Goal: Task Accomplishment & Management: Complete application form

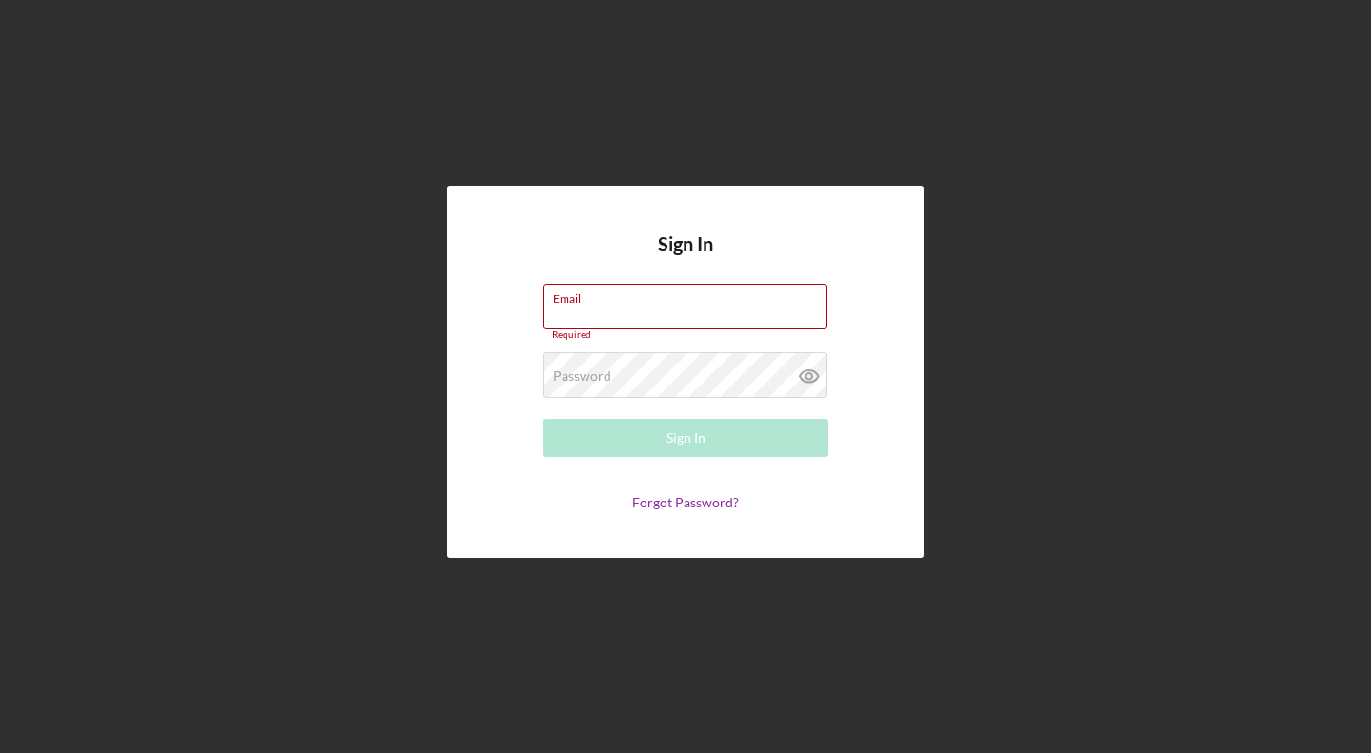
type input "[EMAIL_ADDRESS][DOMAIN_NAME]"
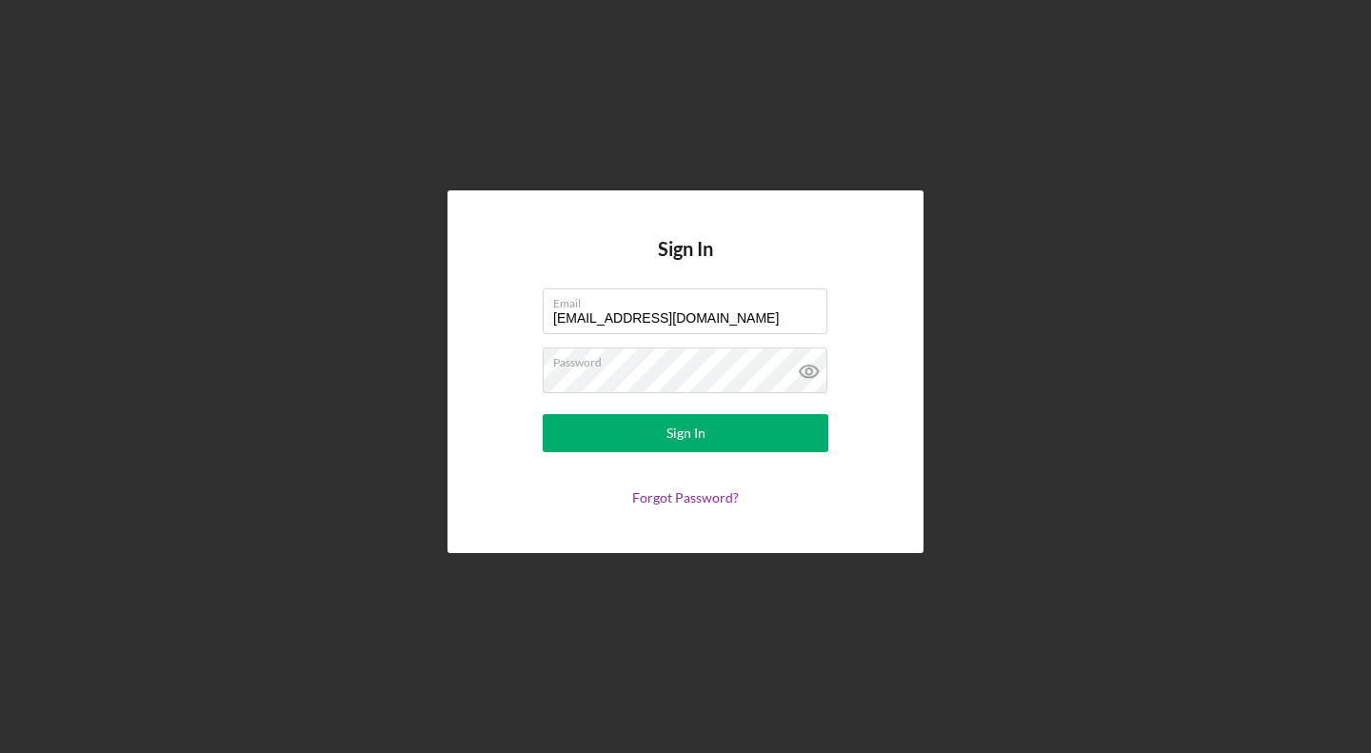
click at [691, 406] on form "Email [EMAIL_ADDRESS][DOMAIN_NAME] Password Sign In Forgot Password?" at bounding box center [685, 396] width 381 height 217
click at [690, 427] on div "Sign In" at bounding box center [685, 433] width 39 height 38
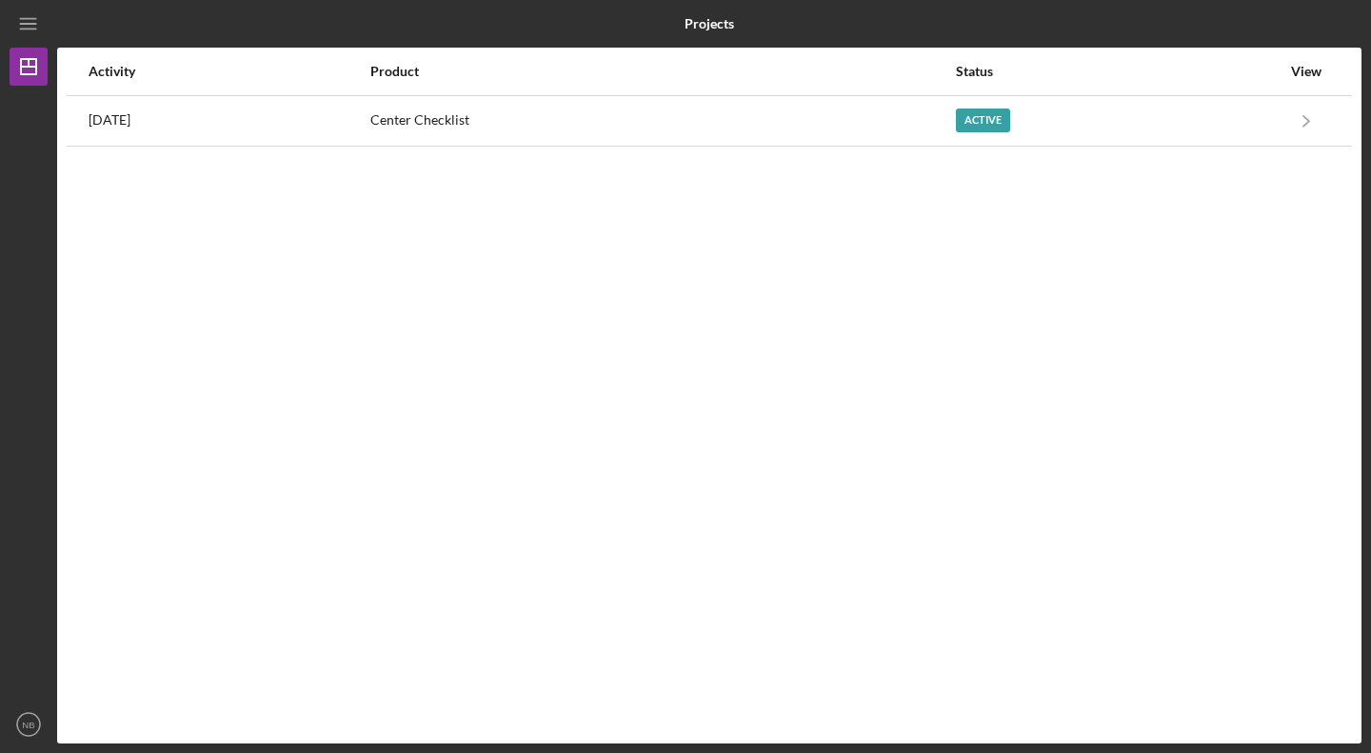
click at [1069, 109] on div "Active" at bounding box center [1118, 121] width 325 height 48
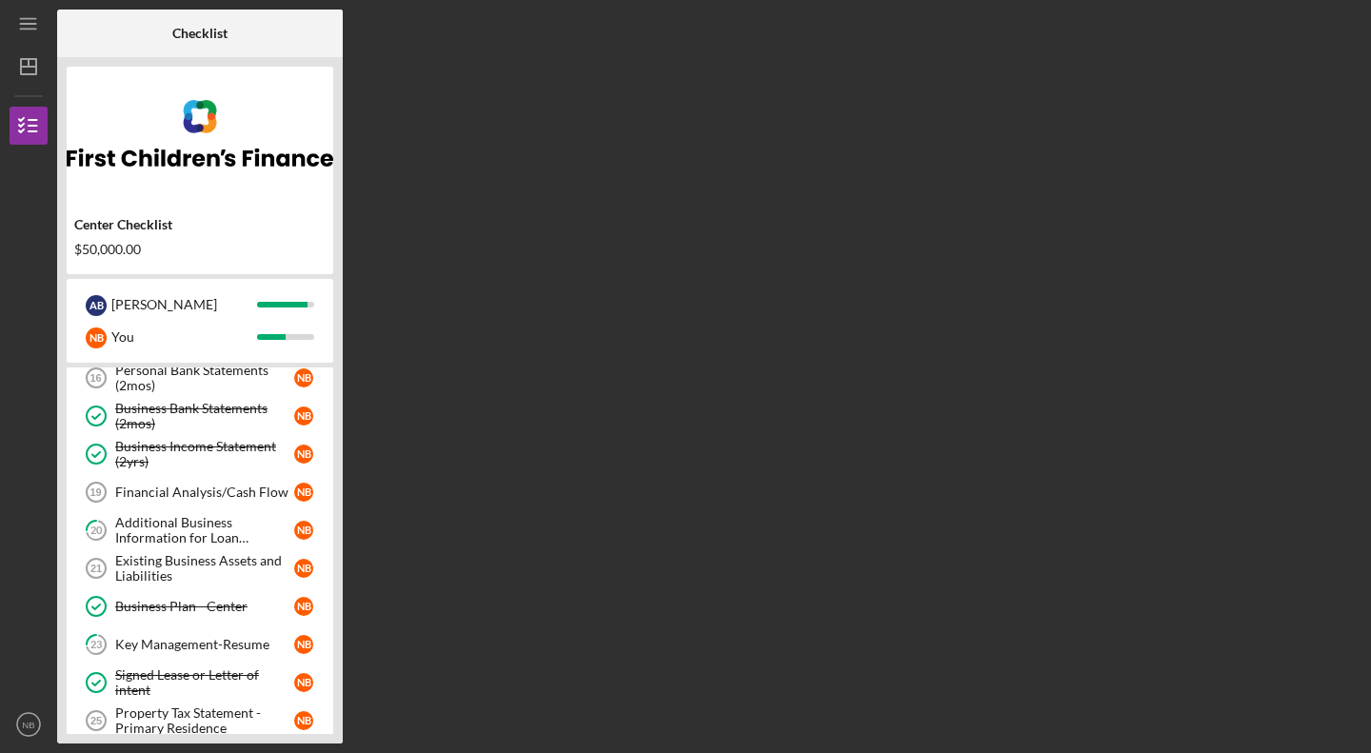
scroll to position [245, 0]
click at [222, 635] on div "Key Management-Resume" at bounding box center [204, 642] width 179 height 15
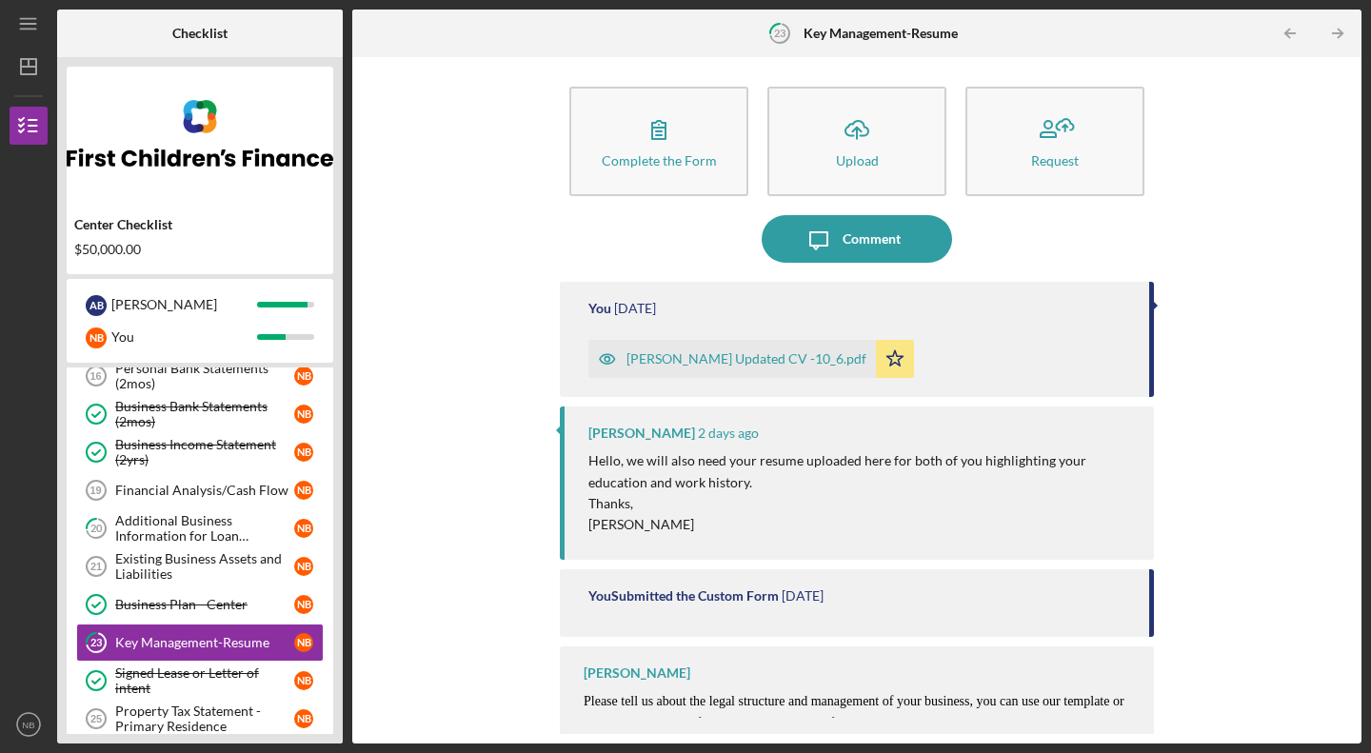
scroll to position [16, 0]
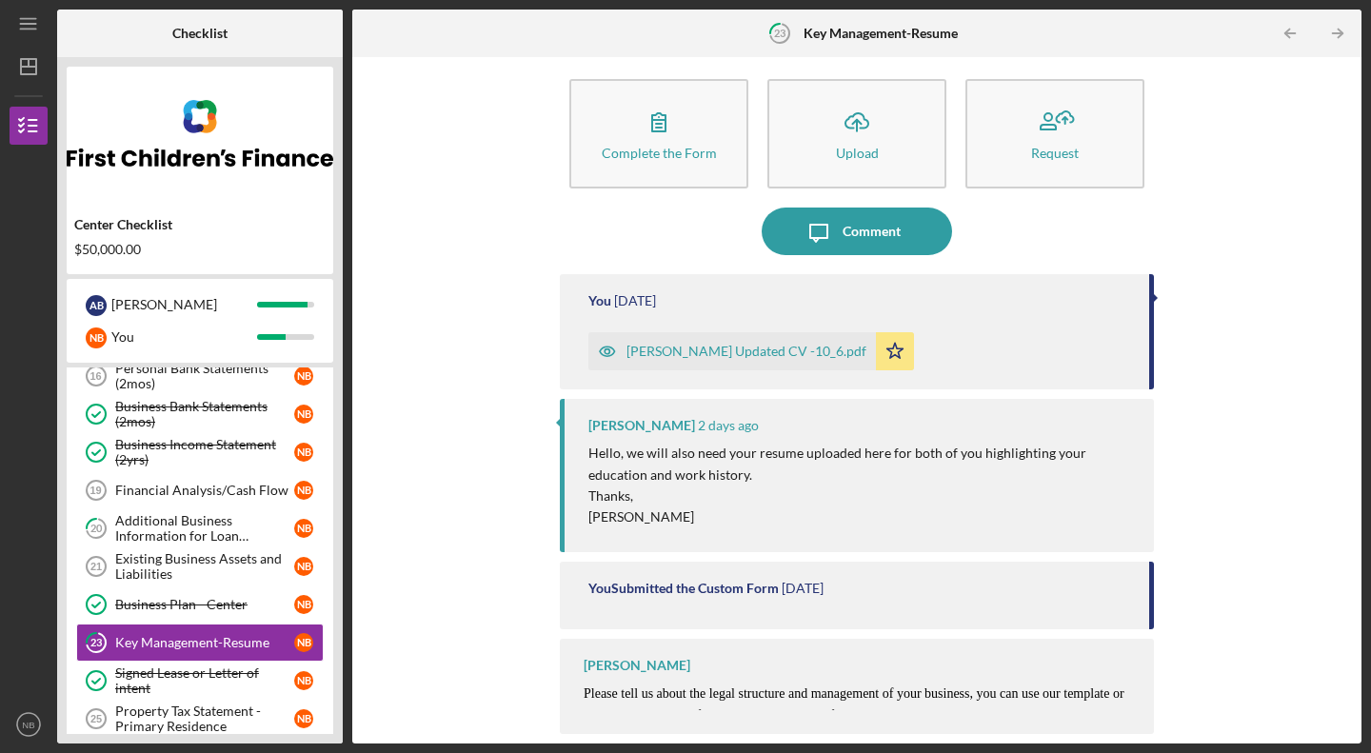
click at [816, 149] on button "Icon/Upload Upload" at bounding box center [856, 133] width 179 height 109
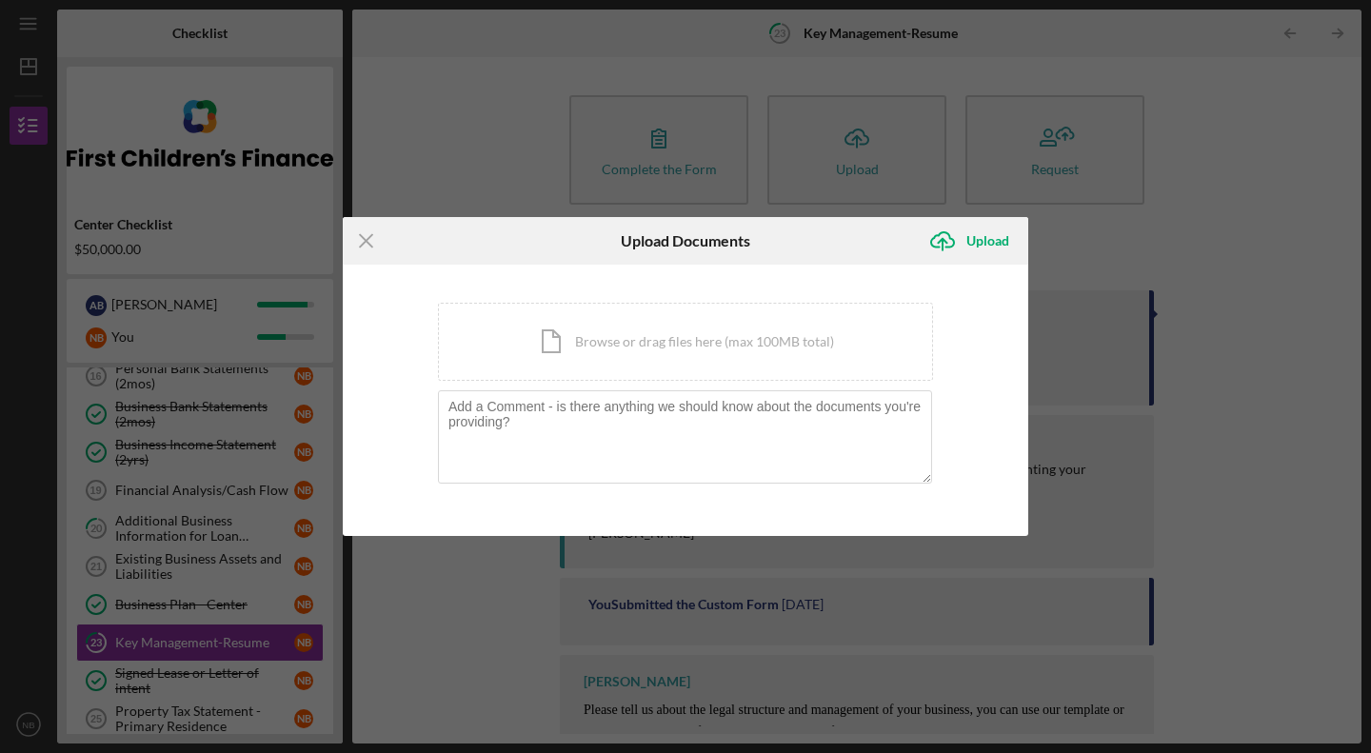
click at [593, 362] on div "Icon/Document Browse or drag files here (max 100MB total) Tap to choose files o…" at bounding box center [685, 342] width 495 height 78
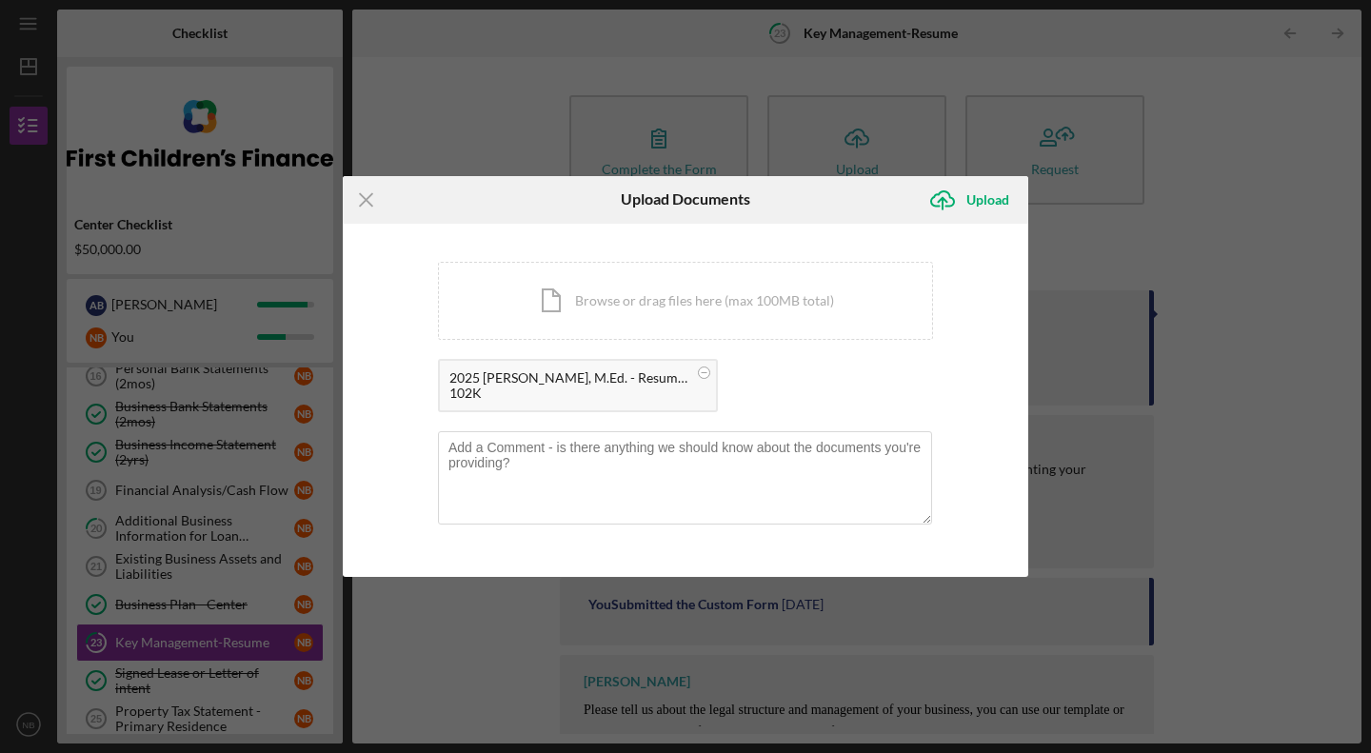
click at [962, 202] on icon "Icon/Upload" at bounding box center [943, 200] width 48 height 48
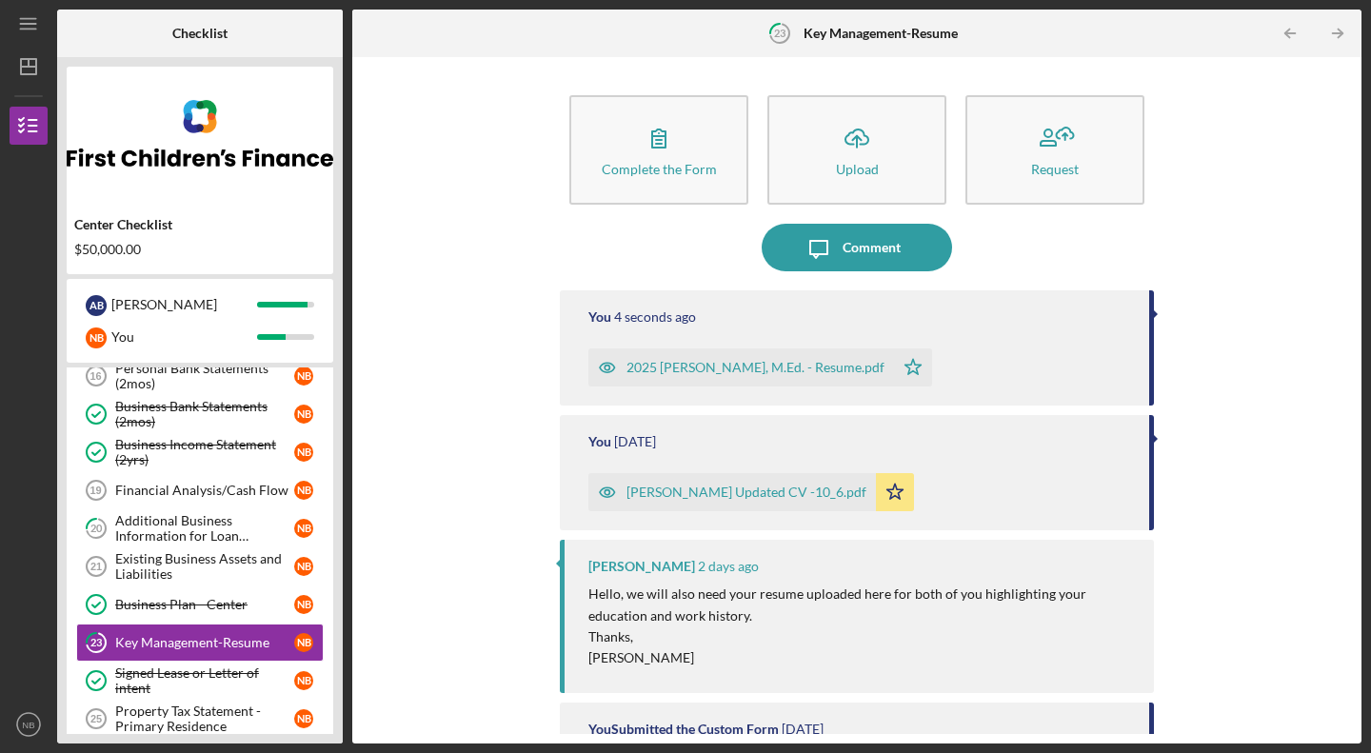
click at [722, 117] on button "Complete the Form Form" at bounding box center [658, 149] width 179 height 109
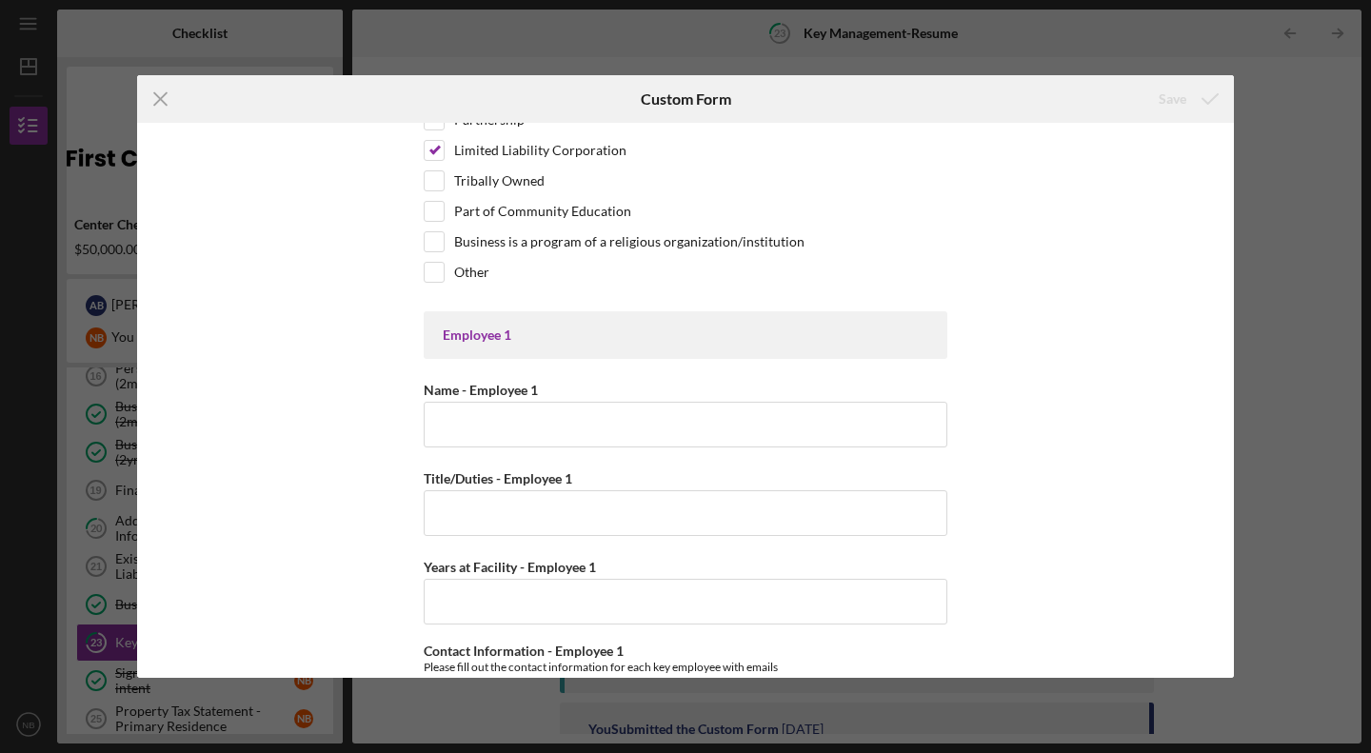
scroll to position [266, 0]
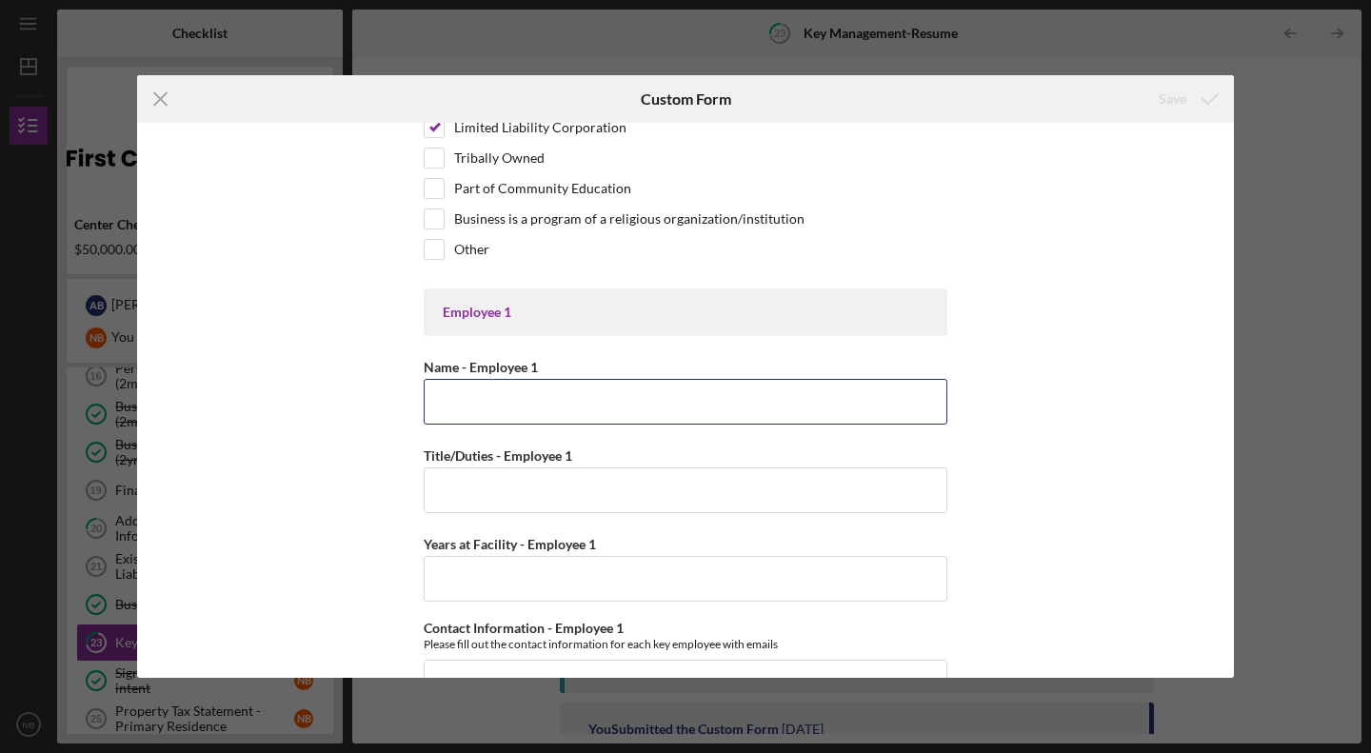
click at [733, 400] on input "Name - Employee 1" at bounding box center [686, 402] width 524 height 46
type input "[PERSON_NAME]"
click at [168, 101] on icon "Icon/Menu Close" at bounding box center [161, 99] width 48 height 48
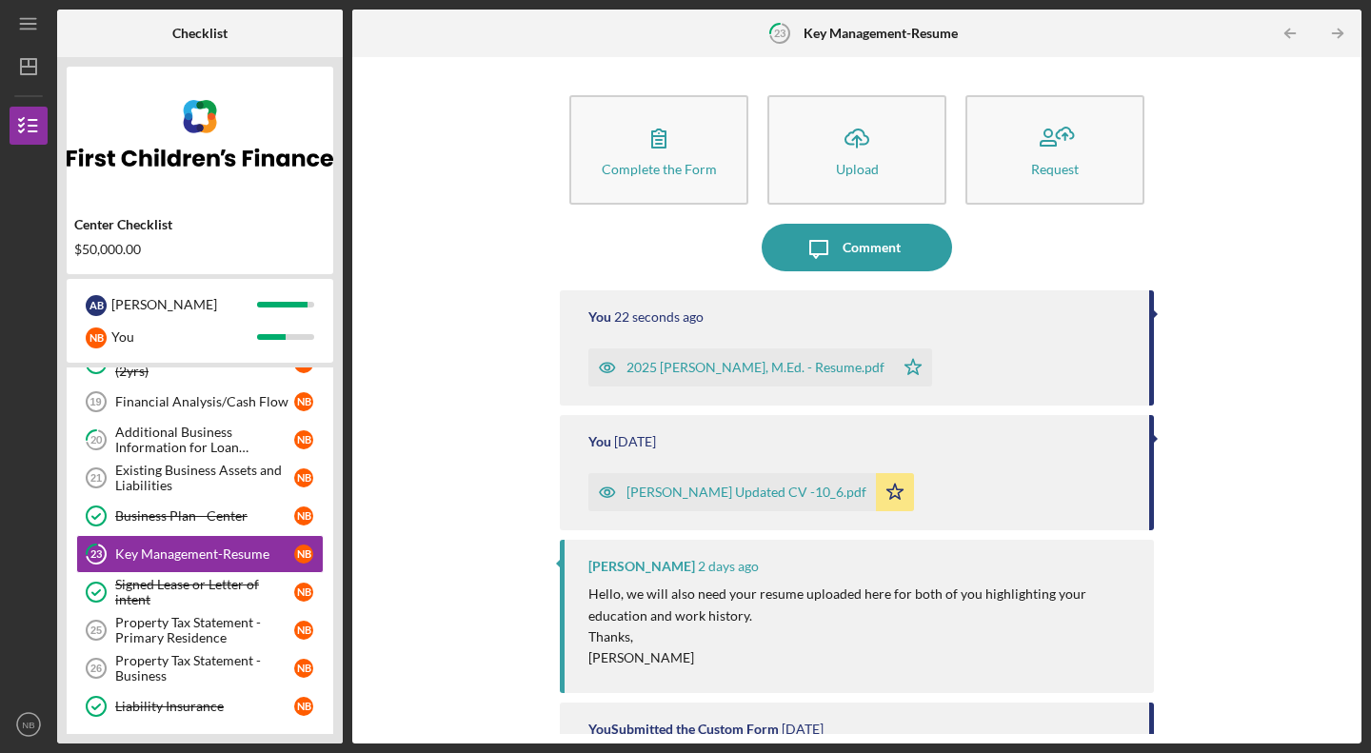
scroll to position [334, 0]
click at [174, 634] on div "Property Tax Statement - Primary Residence" at bounding box center [204, 629] width 179 height 30
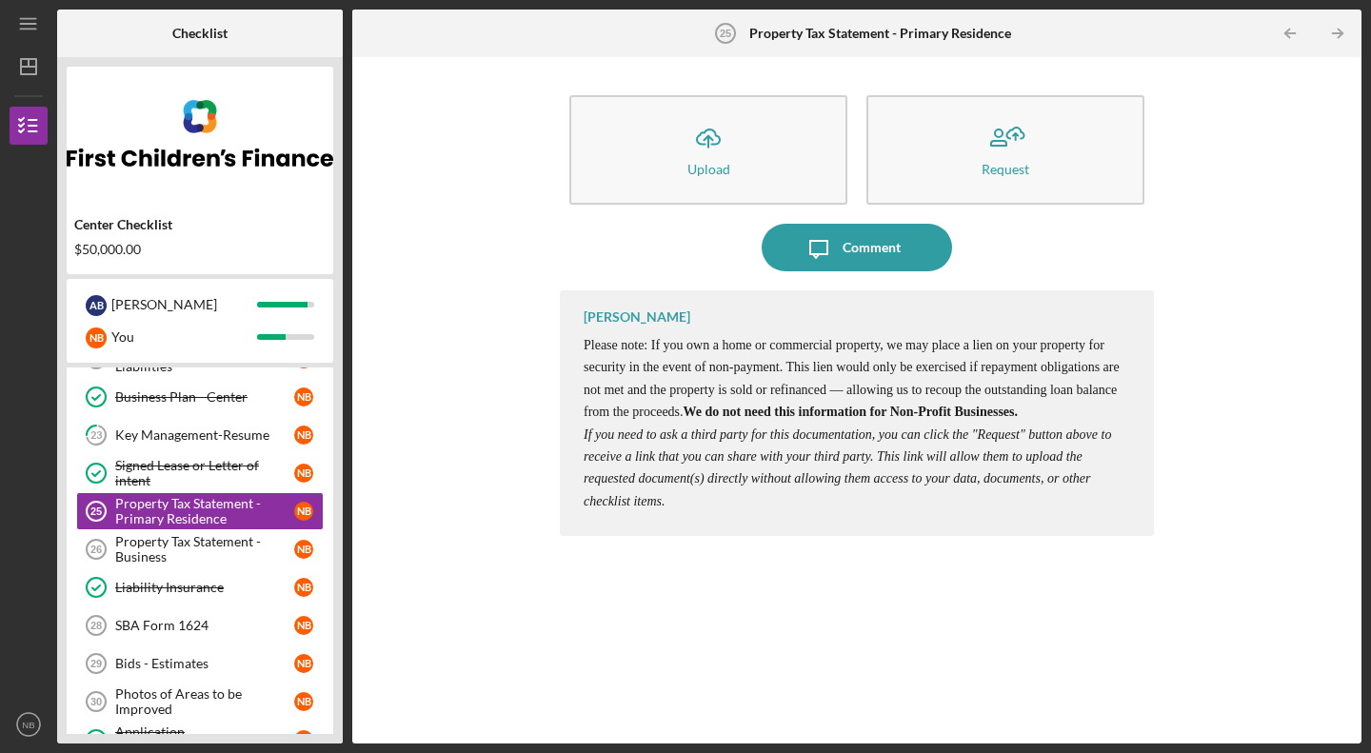
scroll to position [466, 0]
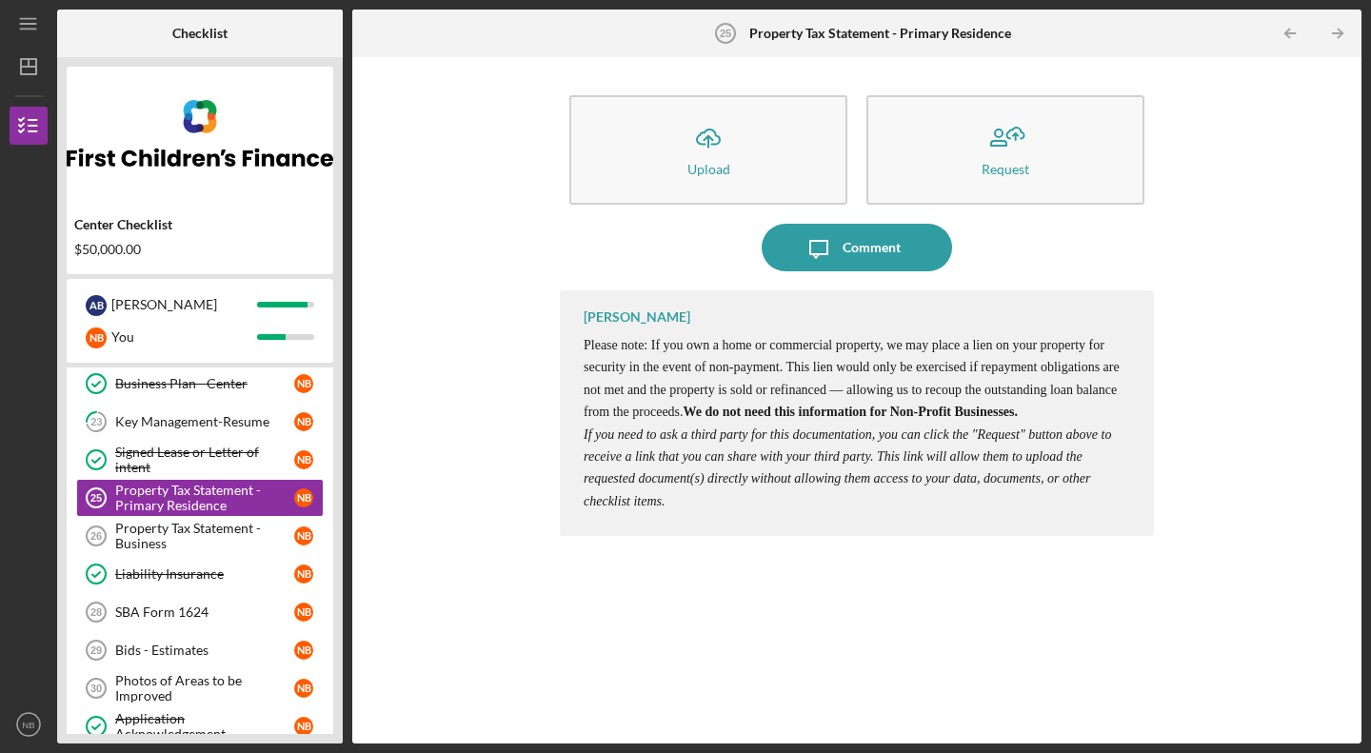
click at [233, 533] on div "Property Tax Statement - Business" at bounding box center [204, 536] width 179 height 30
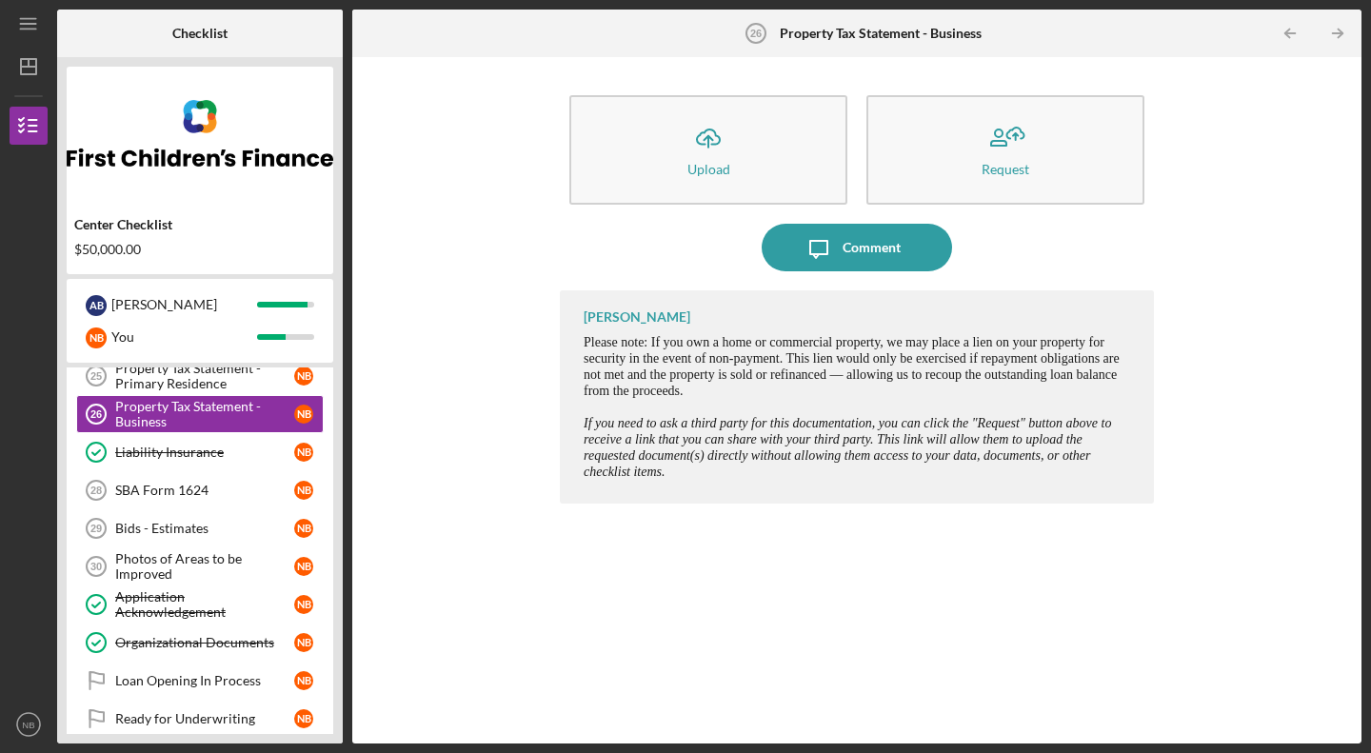
scroll to position [588, 0]
click at [218, 474] on link "SBA Form 1624 28 SBA Form 1624 N B" at bounding box center [200, 489] width 248 height 38
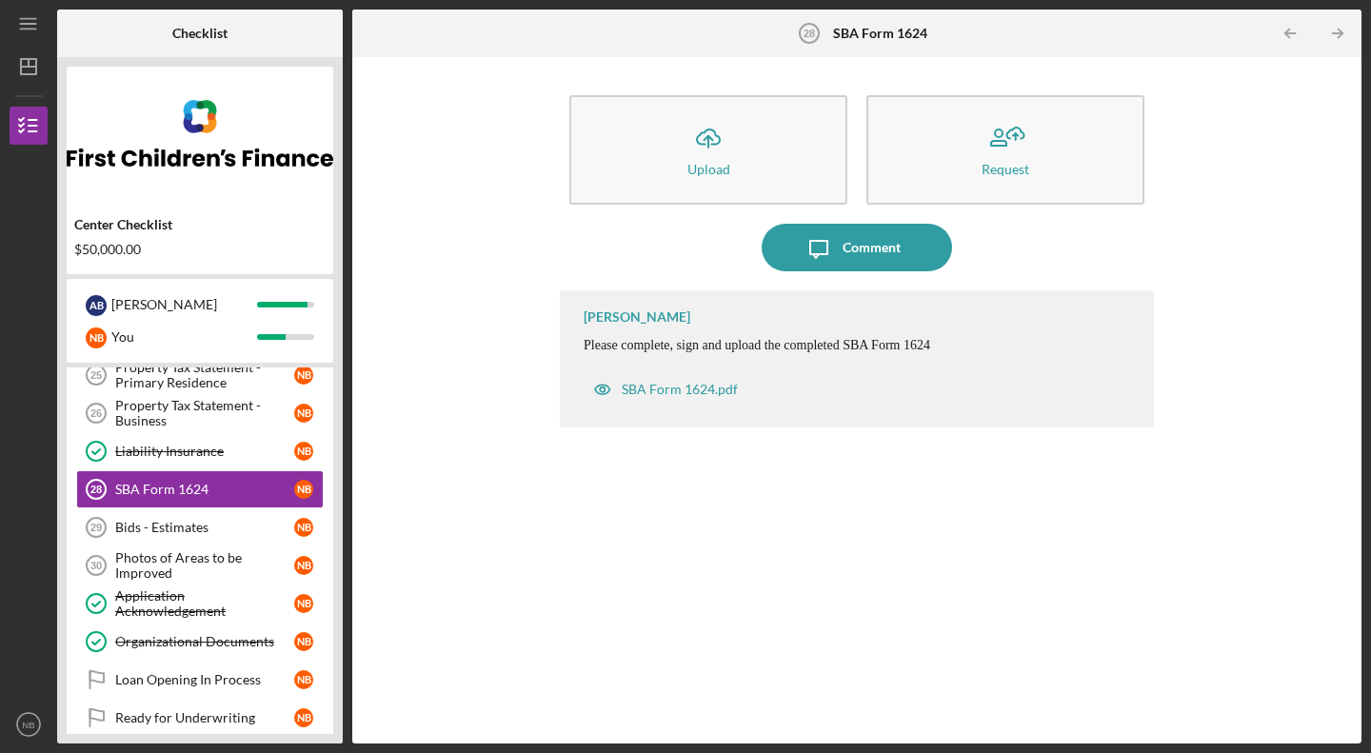
click at [160, 531] on div "Bids - Estimates" at bounding box center [204, 527] width 179 height 15
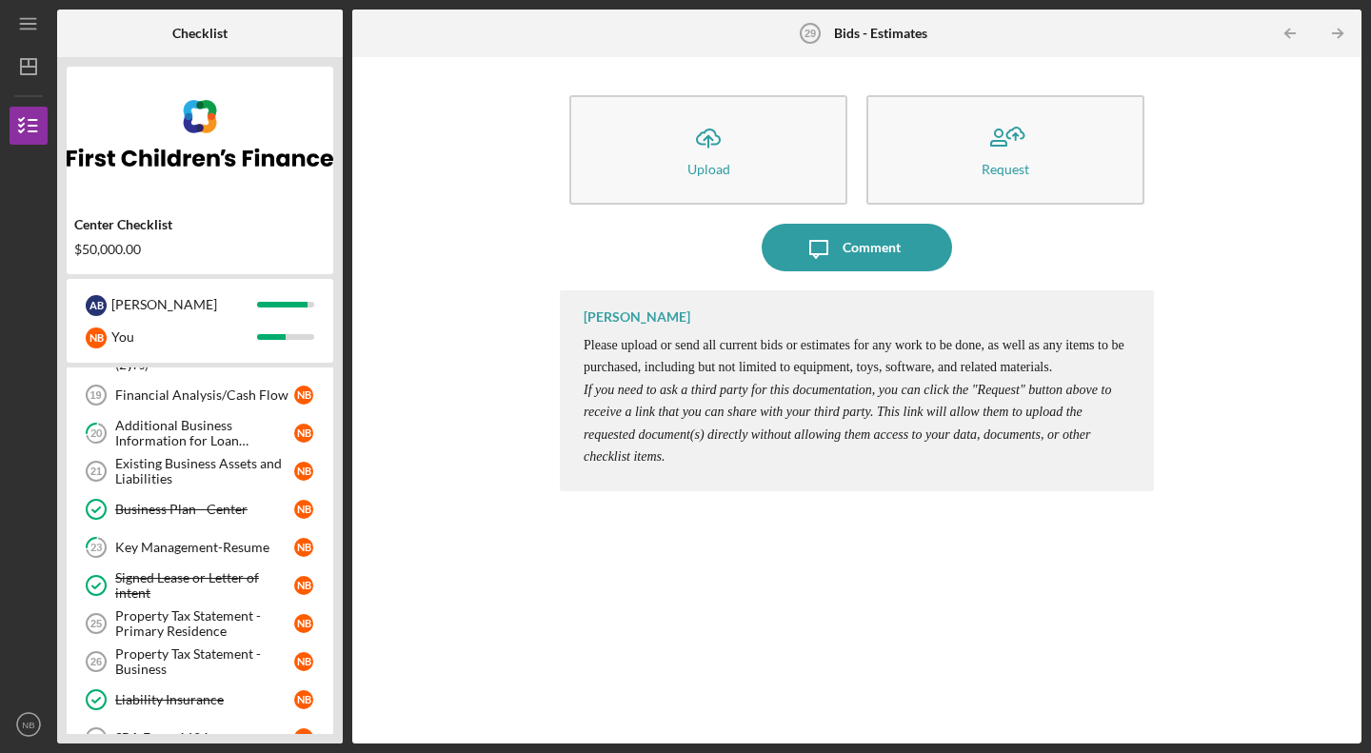
scroll to position [332, 0]
